Goal: Task Accomplishment & Management: Complete application form

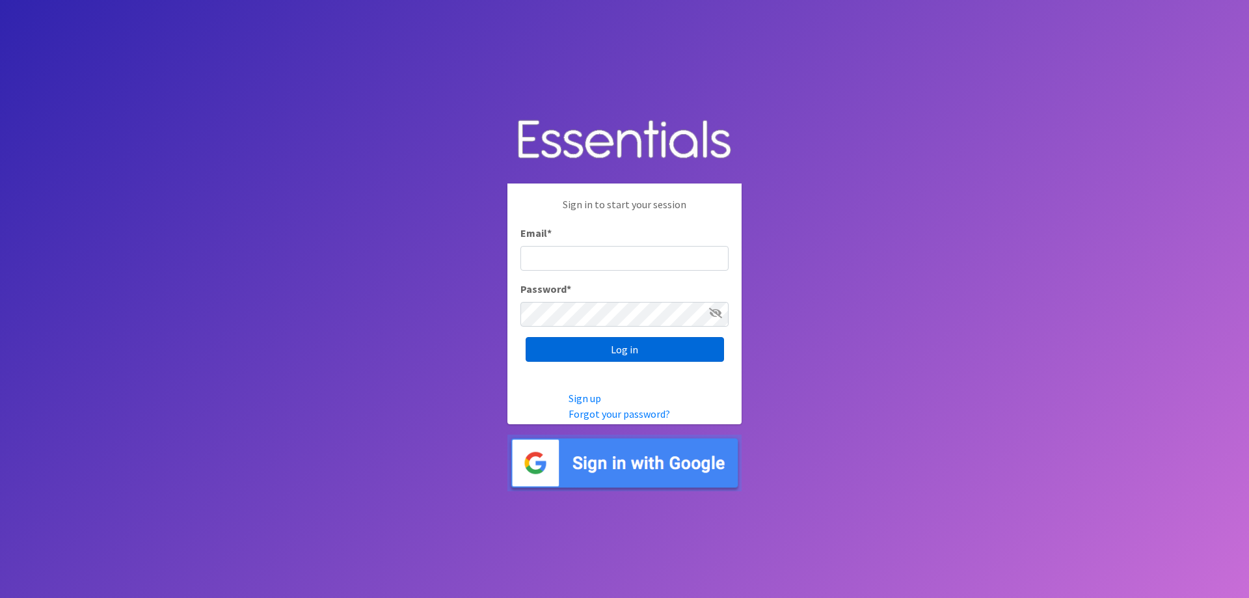
type input "[EMAIL_ADDRESS][DOMAIN_NAME]"
click at [618, 353] on input "Log in" at bounding box center [625, 349] width 198 height 25
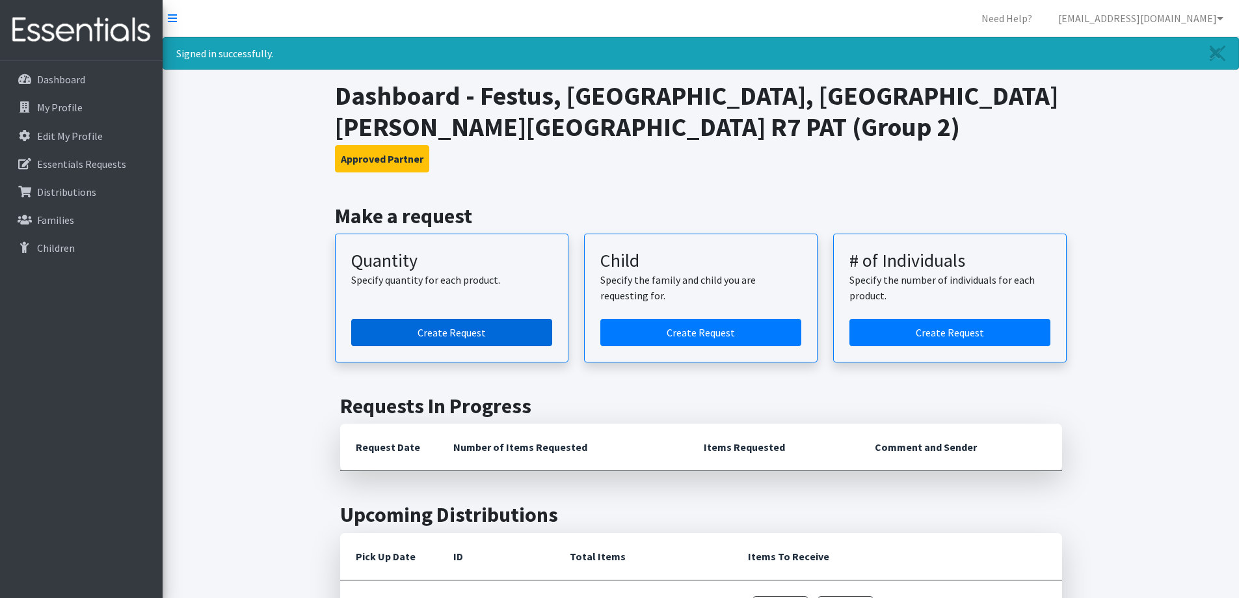
click at [443, 331] on link "Create Request" at bounding box center [451, 332] width 201 height 27
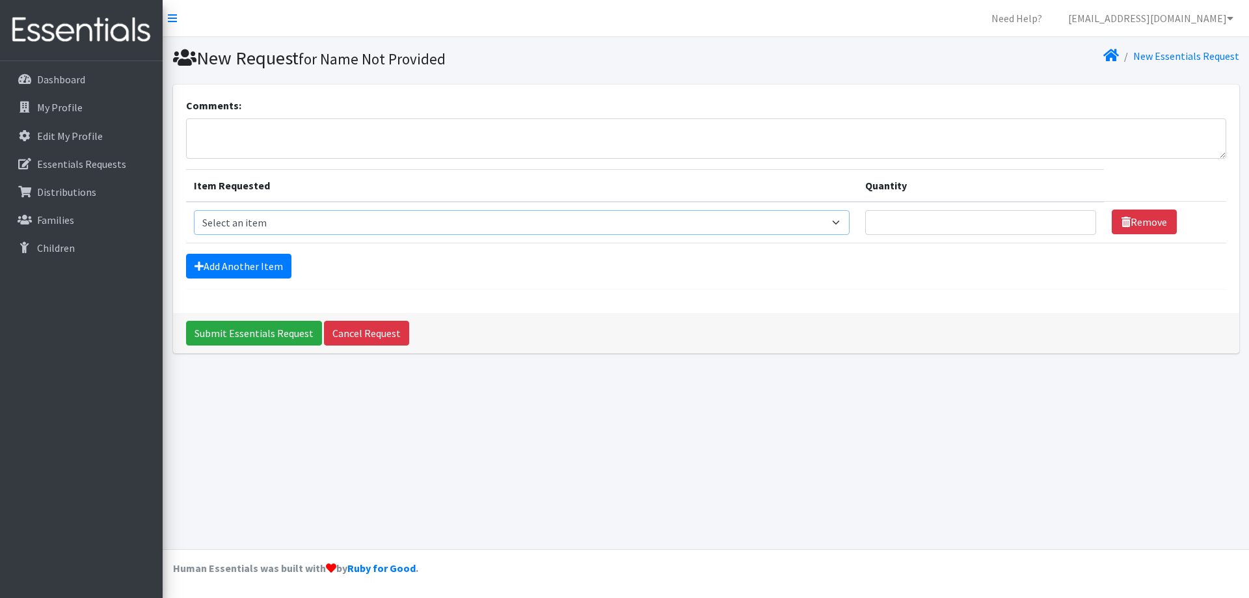
click at [373, 219] on select "Select an item Size 0/Newborn Size 1 Size 2 Size 3 Size 4 Size 5 Size 6 Size 7 …" at bounding box center [522, 222] width 656 height 25
select select "1090"
click at [194, 210] on select "Select an item Size 0/Newborn Size 1 Size 2 Size 3 Size 4 Size 5 Size 6 Size 7 …" at bounding box center [522, 222] width 656 height 25
click at [913, 185] on th "Quantity" at bounding box center [981, 185] width 247 height 33
click at [909, 212] on input "Quantity" at bounding box center [980, 222] width 231 height 25
